Goal: Task Accomplishment & Management: Manage account settings

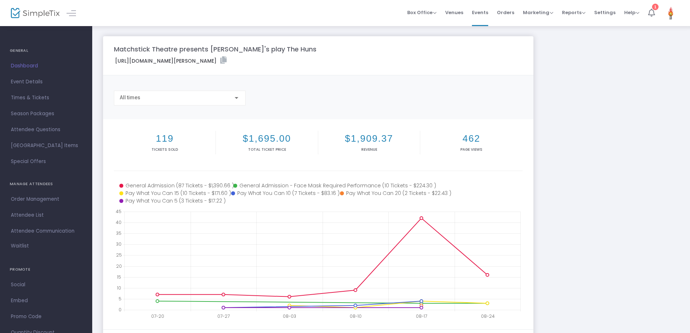
click at [654, 13] on icon at bounding box center [652, 13] width 7 height 8
click at [508, 16] on span "Orders" at bounding box center [505, 12] width 17 height 18
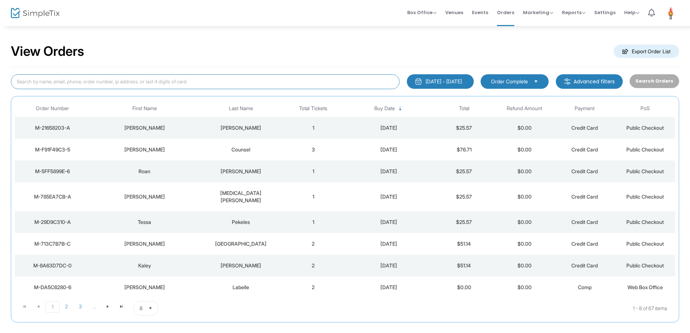
click at [115, 78] on input at bounding box center [205, 81] width 389 height 15
type input "[PERSON_NAME]"
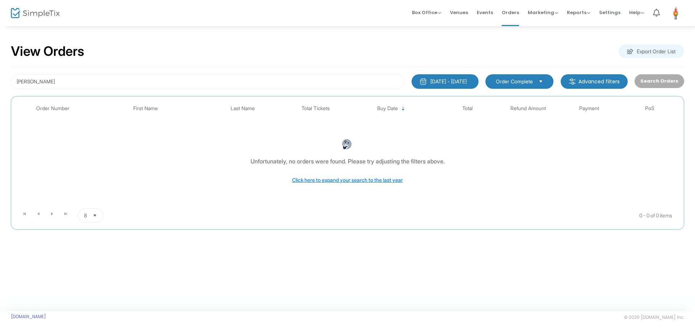
click at [442, 86] on button "[DATE] - [DATE]" at bounding box center [444, 81] width 67 height 14
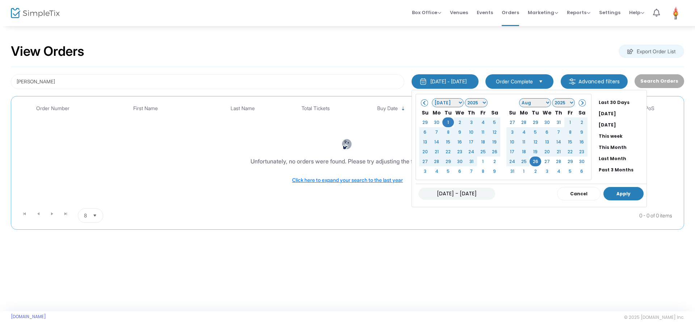
click at [609, 192] on button "Apply" at bounding box center [623, 193] width 40 height 13
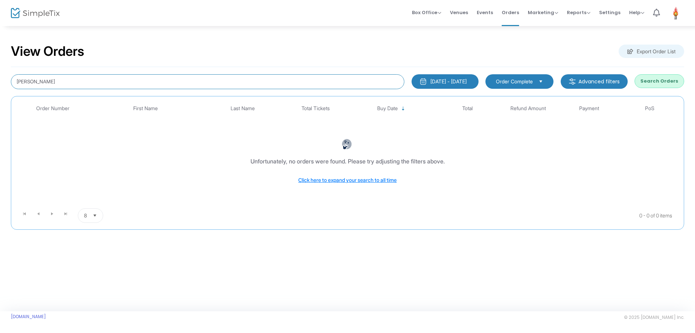
click at [157, 81] on input "[PERSON_NAME]" at bounding box center [207, 81] width 393 height 15
drag, startPoint x: 157, startPoint y: 81, endPoint x: 0, endPoint y: 57, distance: 158.6
click at [0, 57] on div "View Orders Export Order List [PERSON_NAME] [DATE] - [DATE] Last 30 Days [DATE]…" at bounding box center [347, 139] width 695 height 229
click at [171, 79] on input at bounding box center [207, 81] width 393 height 15
paste input "[EMAIL_ADDRESS][DOMAIN_NAME]"
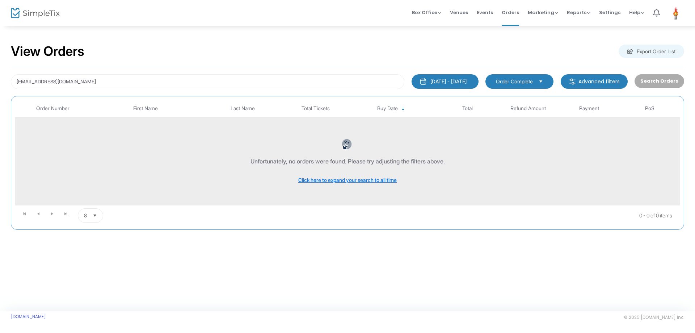
click at [341, 187] on div "Unfortunately, no orders were found. Please try adjusting the filters above. Cl…" at bounding box center [348, 161] width 662 height 74
click at [324, 183] on div "Click here to expand your search to all time" at bounding box center [347, 179] width 98 height 7
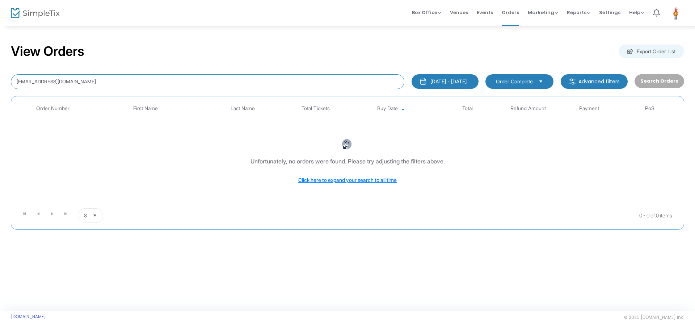
click at [126, 78] on input "[EMAIL_ADDRESS][DOMAIN_NAME]" at bounding box center [207, 81] width 393 height 15
drag, startPoint x: 127, startPoint y: 80, endPoint x: 0, endPoint y: 61, distance: 128.2
click at [0, 61] on div "View Orders Export Order List [EMAIL_ADDRESS][DOMAIN_NAME] [DATE] - [DATE] Last…" at bounding box center [347, 139] width 695 height 229
click at [126, 83] on input "[PERSON_NAME]" at bounding box center [207, 81] width 393 height 15
click at [0, 75] on div "View Orders Export Order List [PERSON_NAME] [DATE] - [DATE] Last 30 Days [DATE]…" at bounding box center [347, 139] width 695 height 229
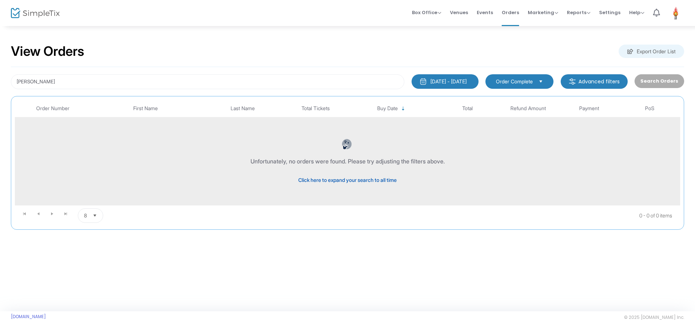
click at [365, 178] on span "Click here to expand your search to all time" at bounding box center [347, 180] width 98 height 6
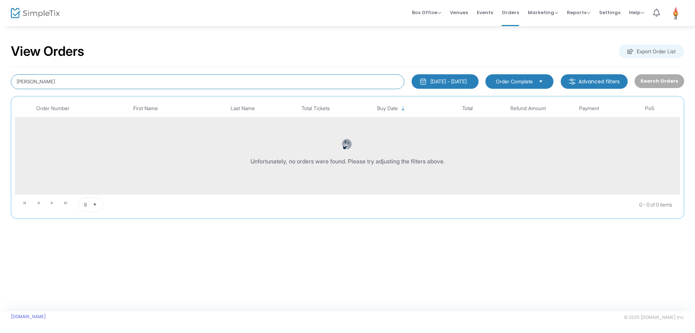
click at [86, 88] on input "[PERSON_NAME]" at bounding box center [207, 81] width 393 height 15
drag, startPoint x: 76, startPoint y: 81, endPoint x: 6, endPoint y: 79, distance: 70.3
click at [0, 82] on div "View Orders Export Order List [PERSON_NAME] [DATE] - [DATE] Last 30 Days [DATE]…" at bounding box center [347, 134] width 695 height 219
type input "[PERSON_NAME]"
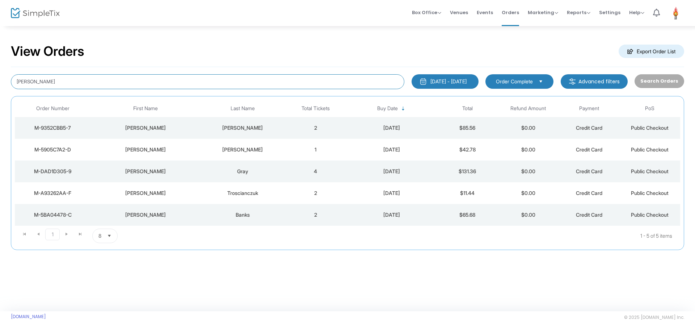
drag, startPoint x: 55, startPoint y: 78, endPoint x: 5, endPoint y: 78, distance: 50.3
click at [0, 79] on div "View Orders Export Order List [PERSON_NAME] [DATE] - [DATE] Last 30 Days [DATE]…" at bounding box center [347, 150] width 695 height 250
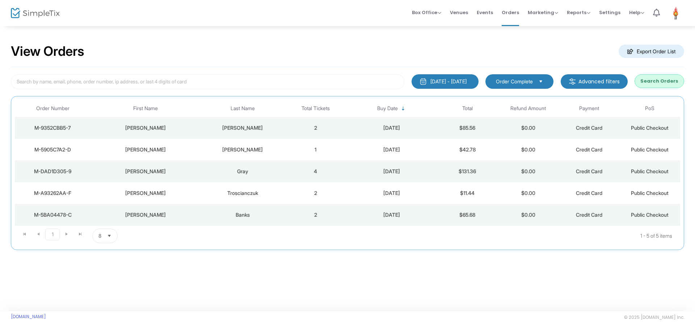
click at [275, 300] on div "View Orders Export Order List [DATE] - [DATE] Last 30 Days [DATE] [DATE] This w…" at bounding box center [347, 168] width 695 height 286
click at [491, 15] on span "Events" at bounding box center [485, 12] width 16 height 18
